Goal: Find specific page/section: Find specific page/section

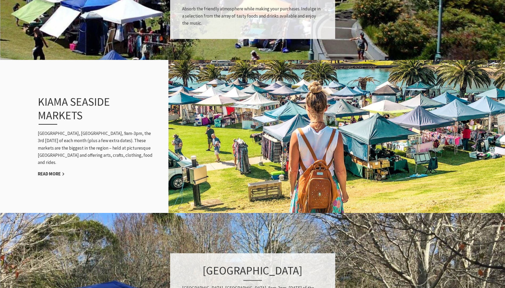
scroll to position [505, 0]
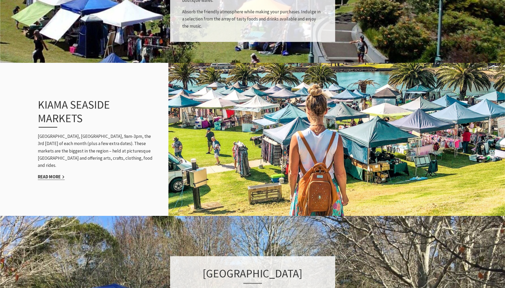
click at [49, 174] on link "Read More" at bounding box center [51, 177] width 27 height 6
